Goal: Task Accomplishment & Management: Complete application form

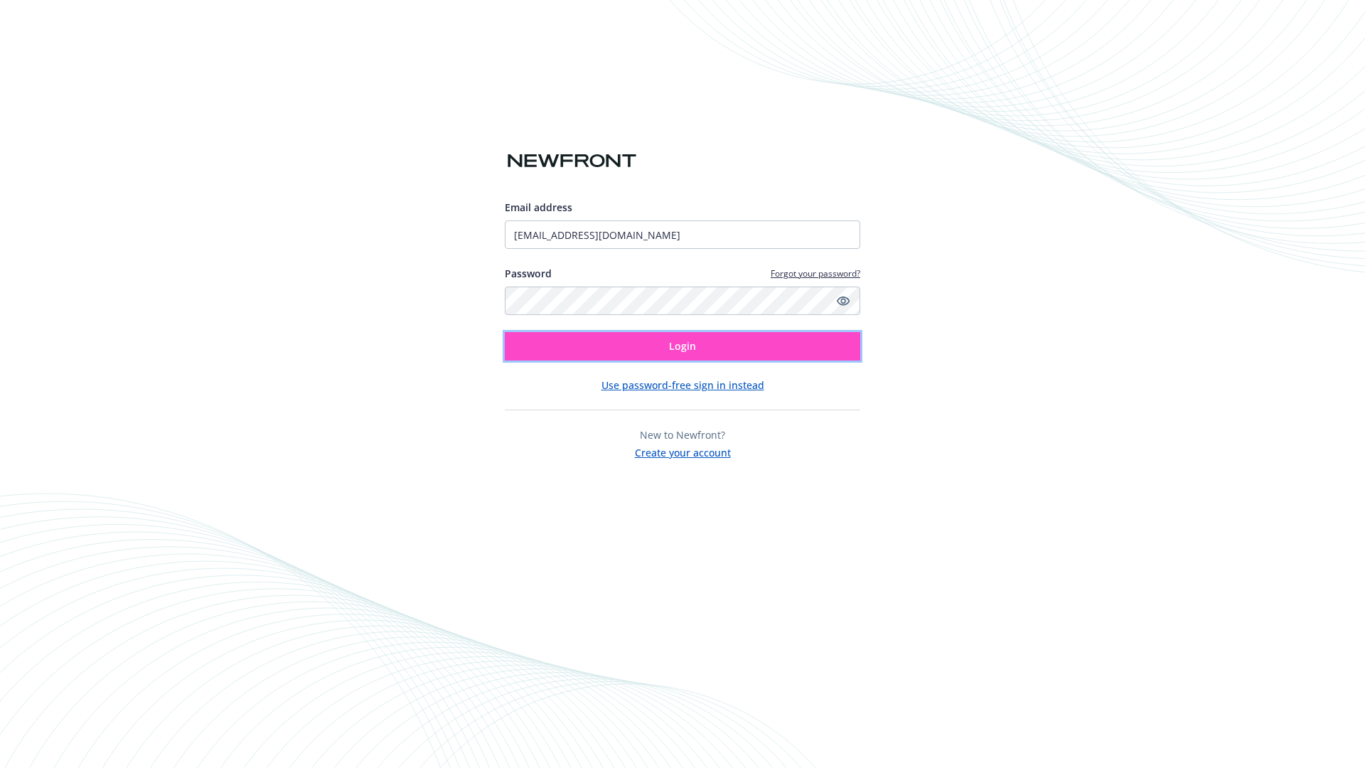
click at [683, 346] on span "Login" at bounding box center [682, 346] width 27 height 14
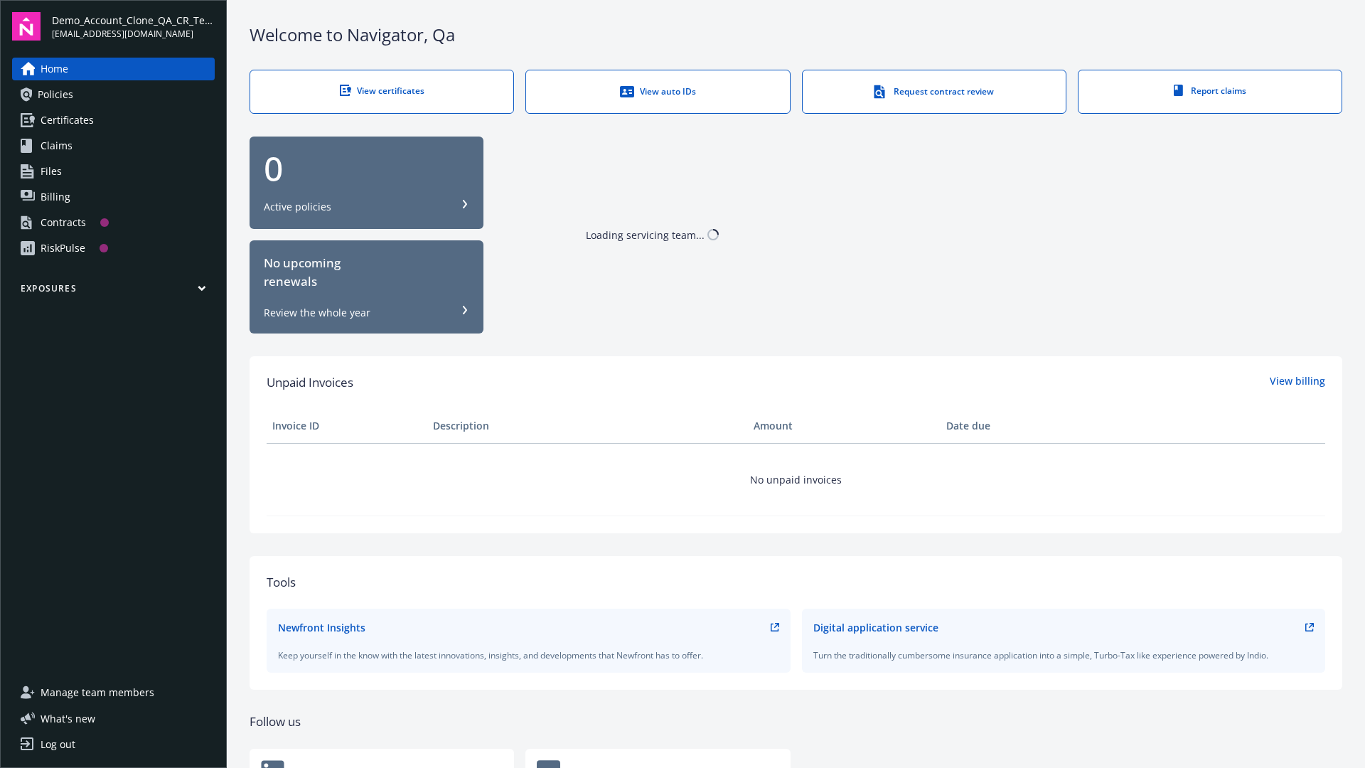
click at [133, 26] on span "Demo_Account_Clone_QA_CR_Tests_Prospect" at bounding box center [133, 20] width 163 height 15
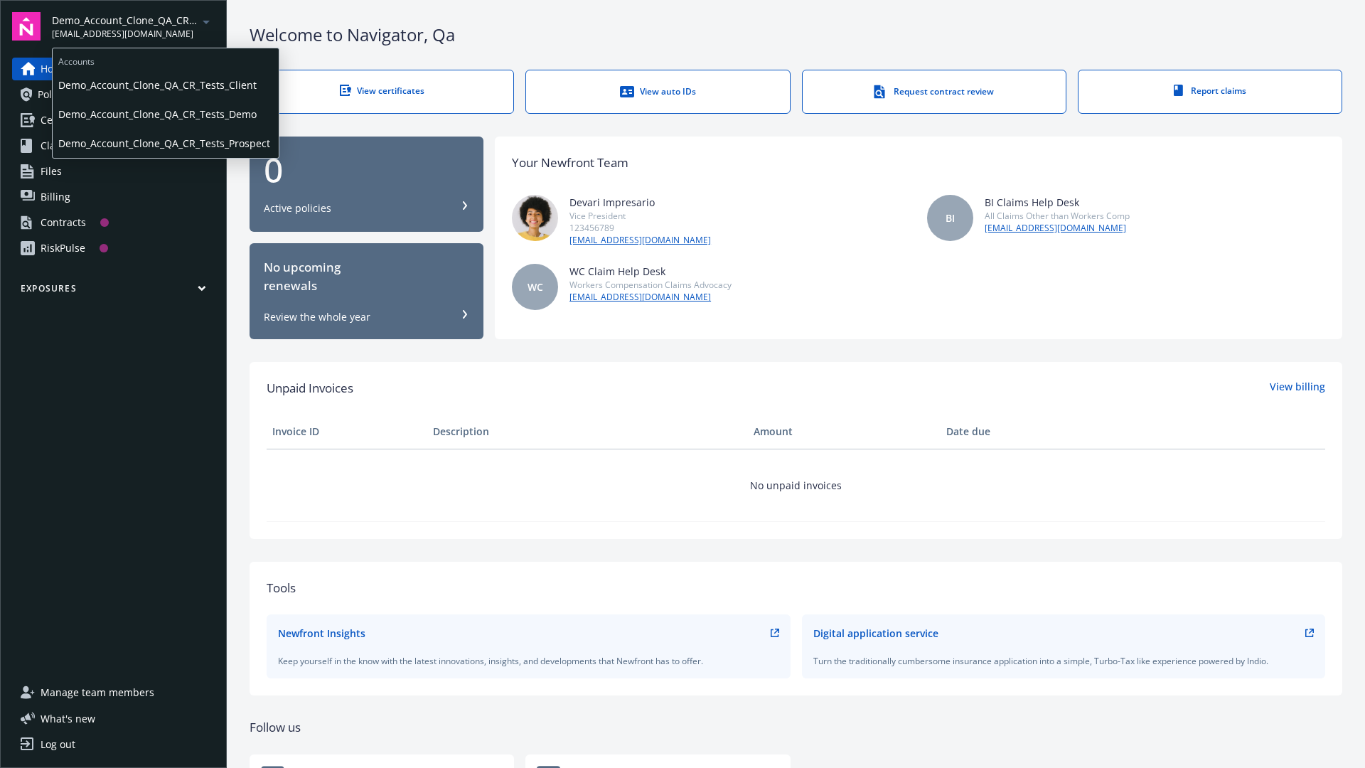
click at [164, 85] on span "Demo_Account_Clone_QA_CR_Tests_Client" at bounding box center [165, 84] width 215 height 29
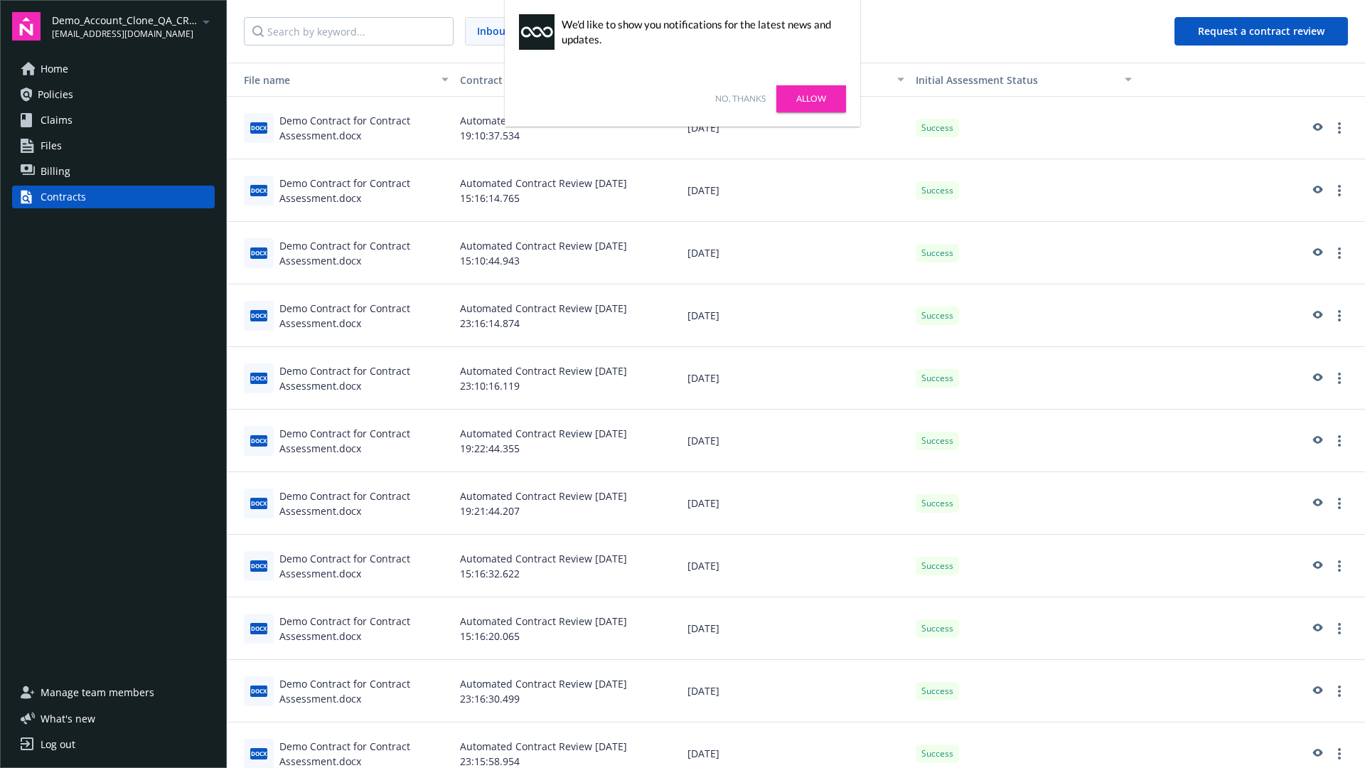
click at [740, 99] on link "No, thanks" at bounding box center [740, 98] width 50 height 13
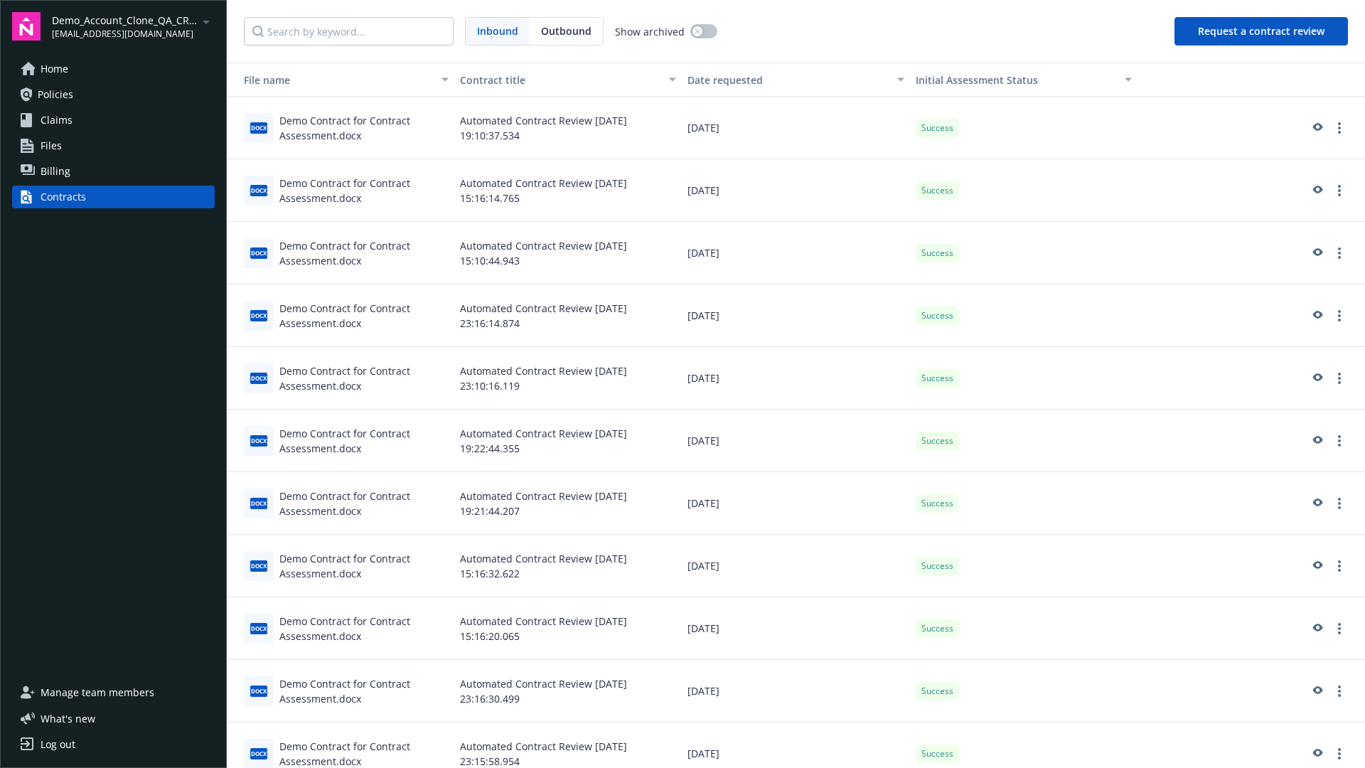
click at [1262, 31] on button "Request a contract review" at bounding box center [1262, 31] width 174 height 28
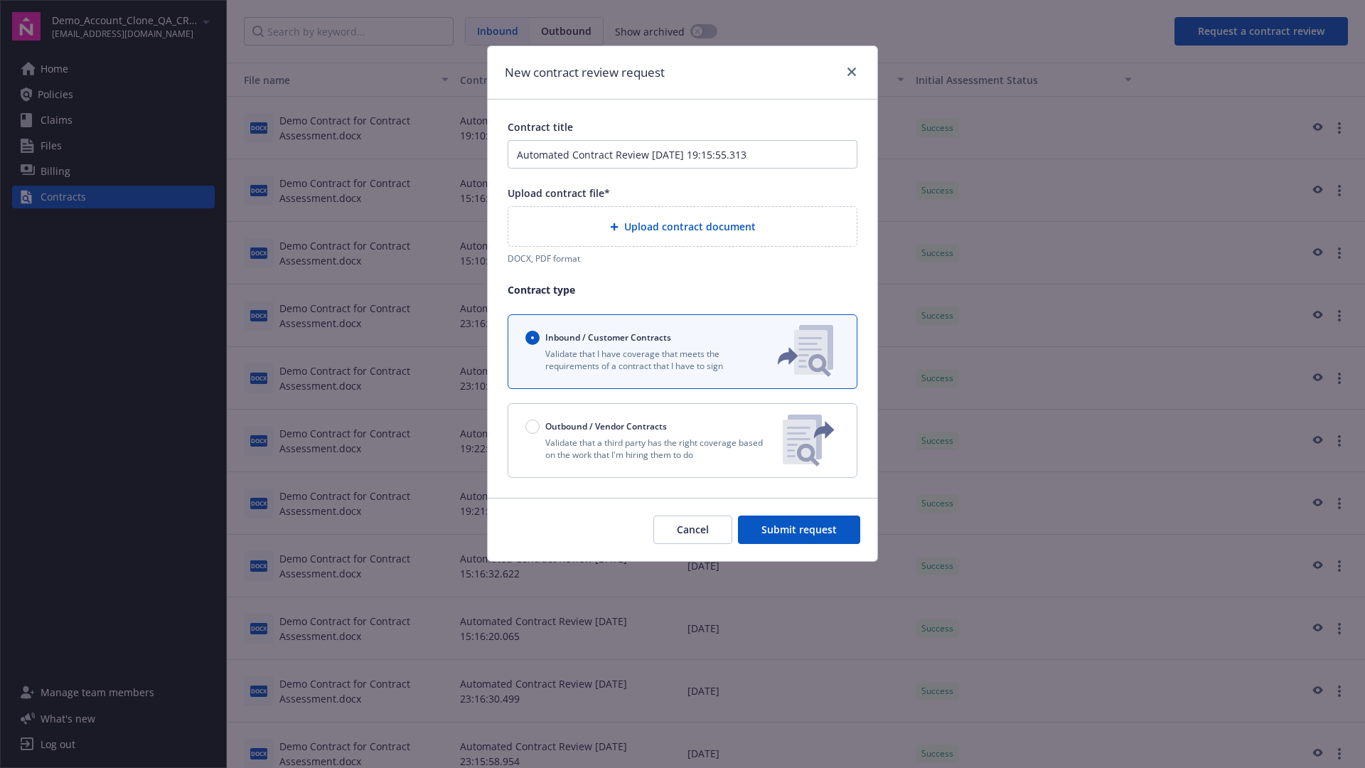
type input "Automated Contract Review [DATE] 19:15:55.313"
click at [683, 440] on p "Validate that a third party has the right coverage based on the work that I'm h…" at bounding box center [649, 449] width 246 height 24
radio input "false"
radio input "true"
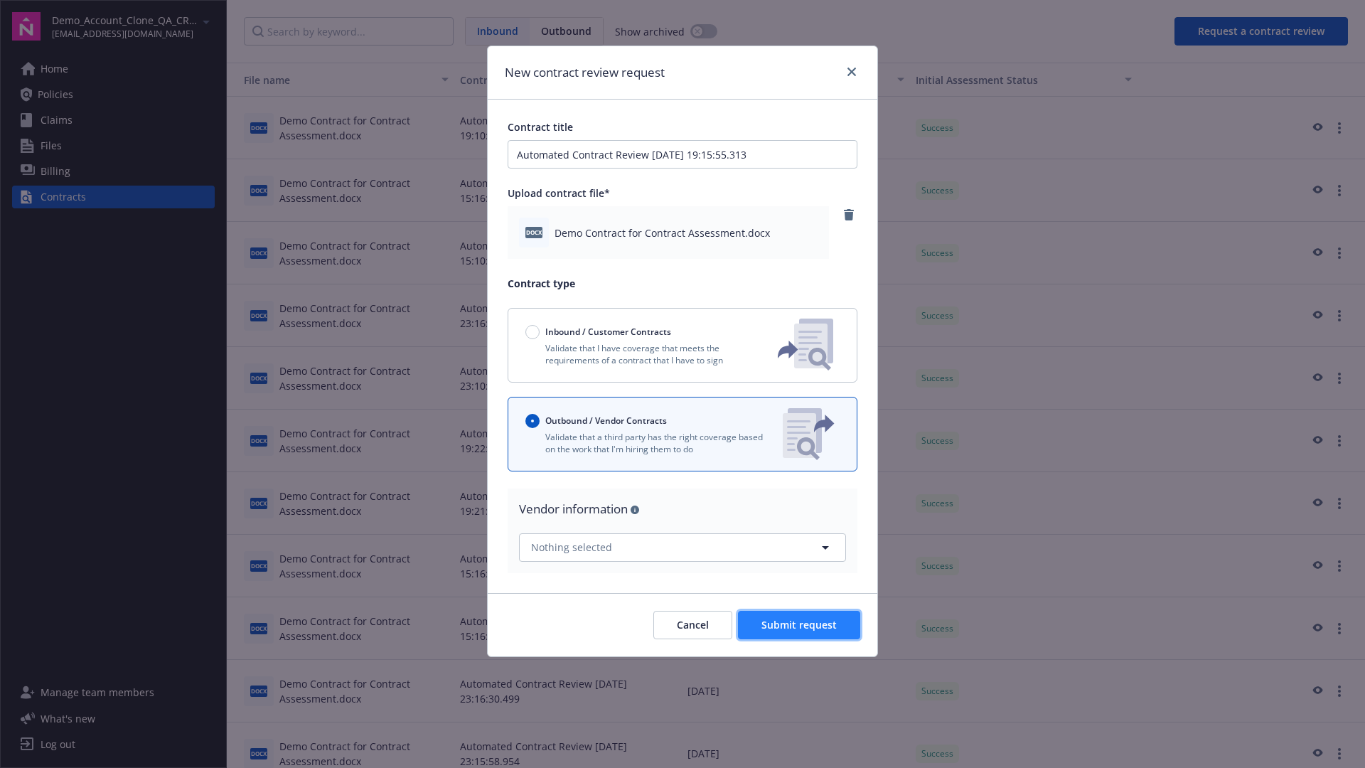
click at [800, 624] on span "Submit request" at bounding box center [799, 625] width 75 height 14
